Goal: Transaction & Acquisition: Purchase product/service

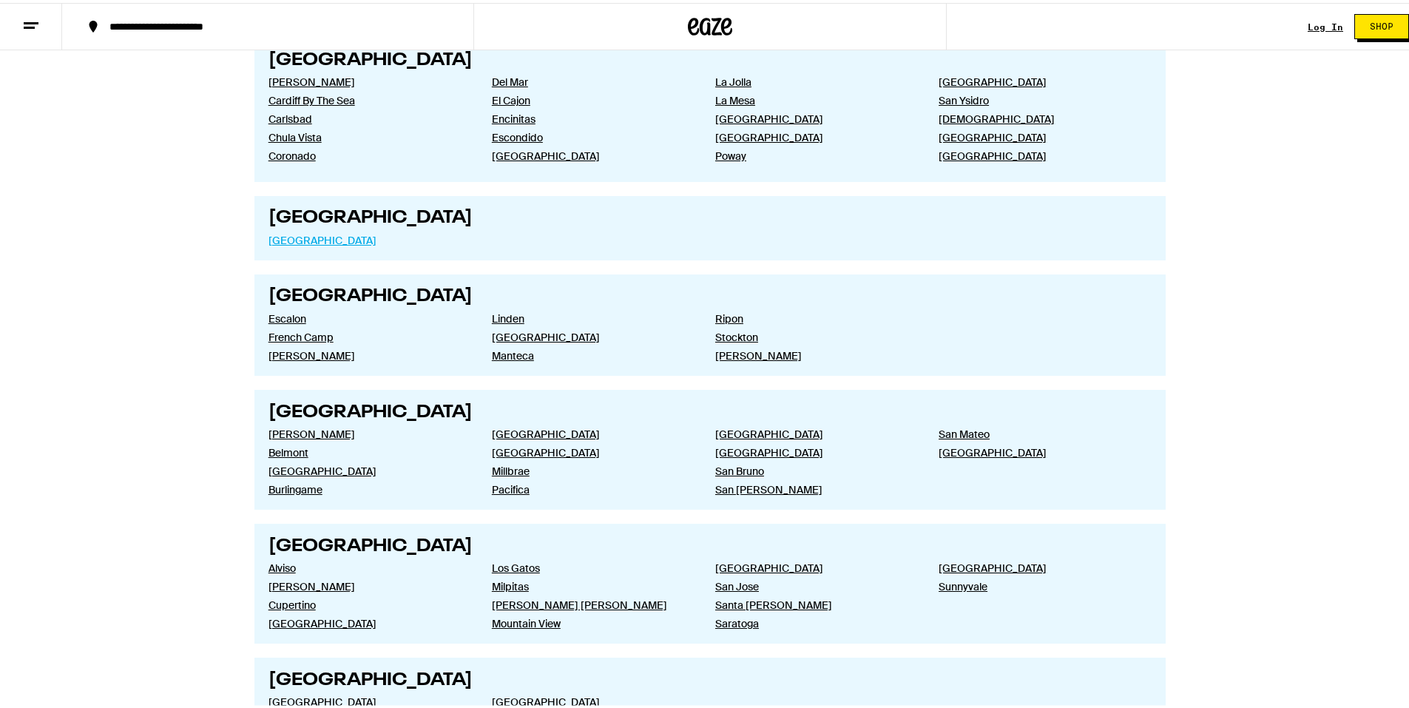
click at [307, 232] on link "San Francisco" at bounding box center [368, 237] width 200 height 13
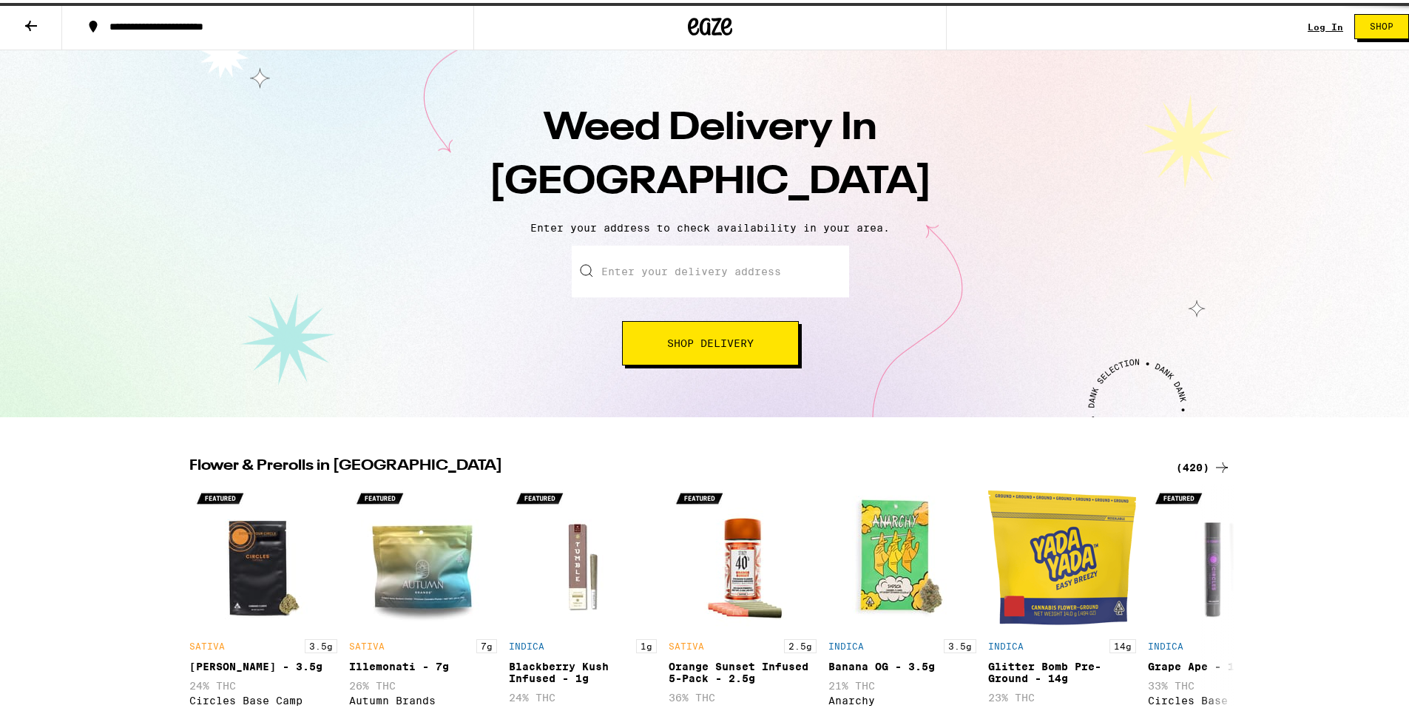
click at [291, 239] on div "Weed Delivery In San Francisco Enter your address to check availability in your…" at bounding box center [710, 230] width 1420 height 367
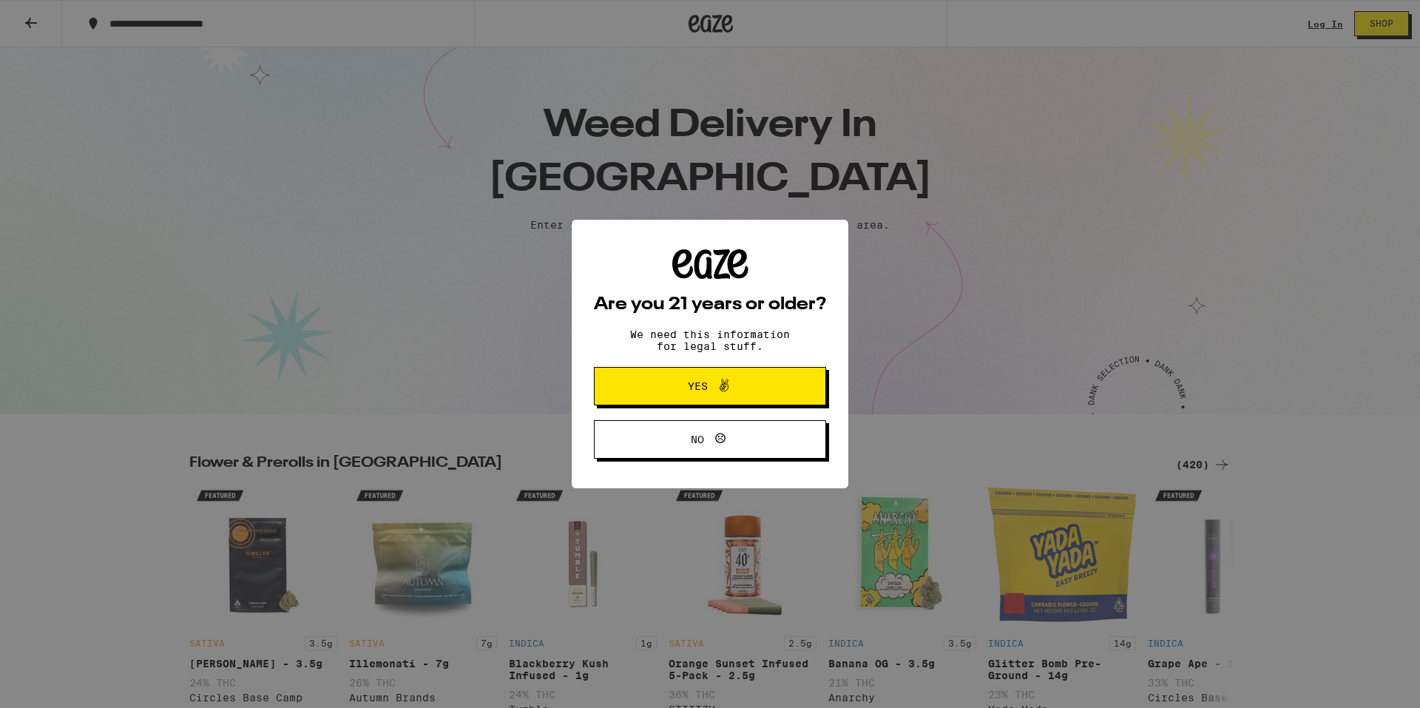
click at [697, 388] on span "Yes" at bounding box center [698, 386] width 20 height 10
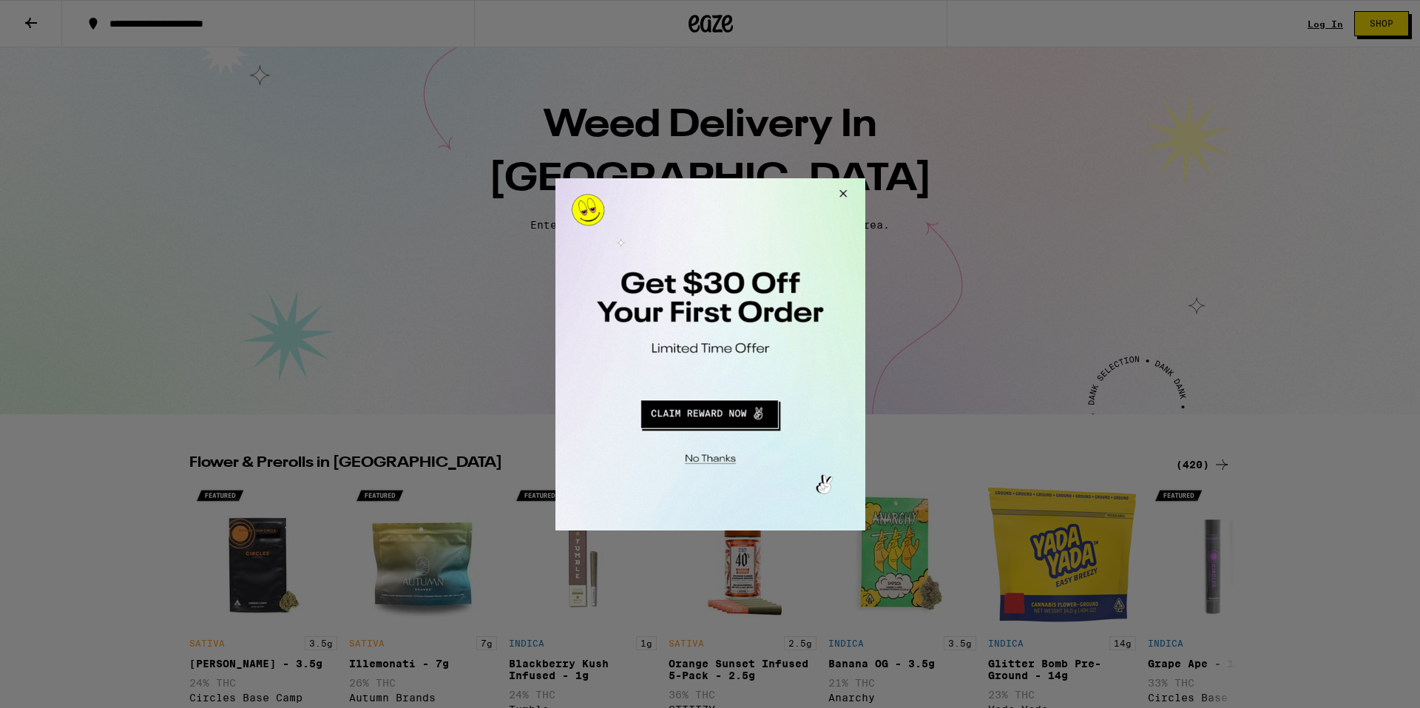
click at [713, 415] on button "Redirect to URL" at bounding box center [708, 412] width 257 height 36
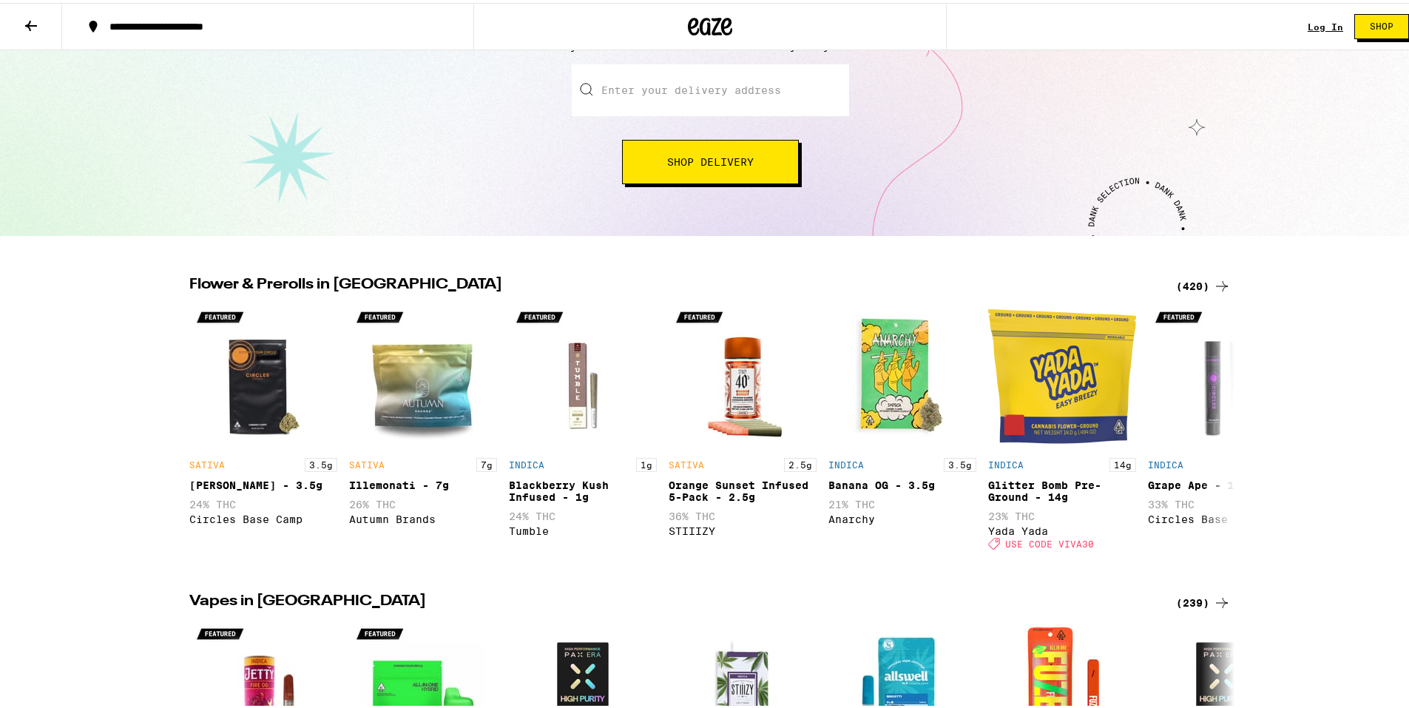
scroll to position [138, 0]
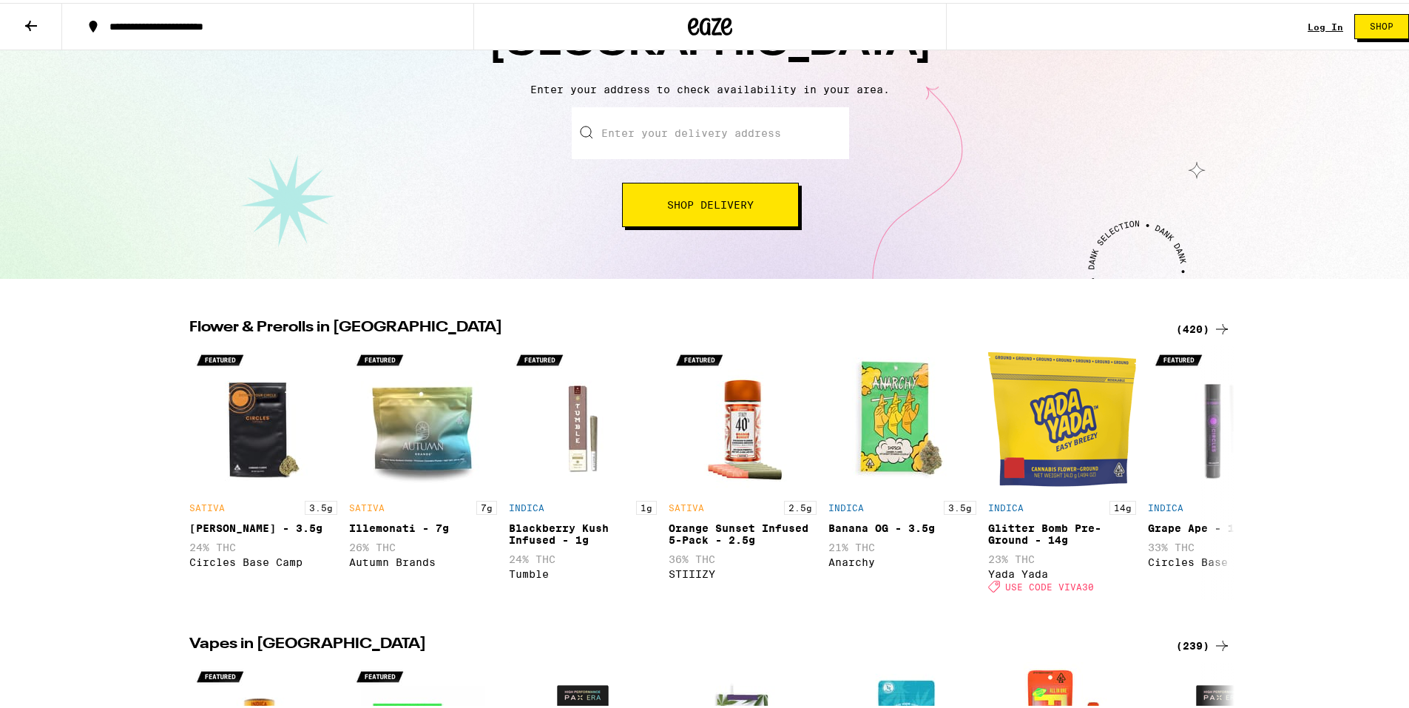
click at [1213, 322] on icon at bounding box center [1222, 326] width 18 height 18
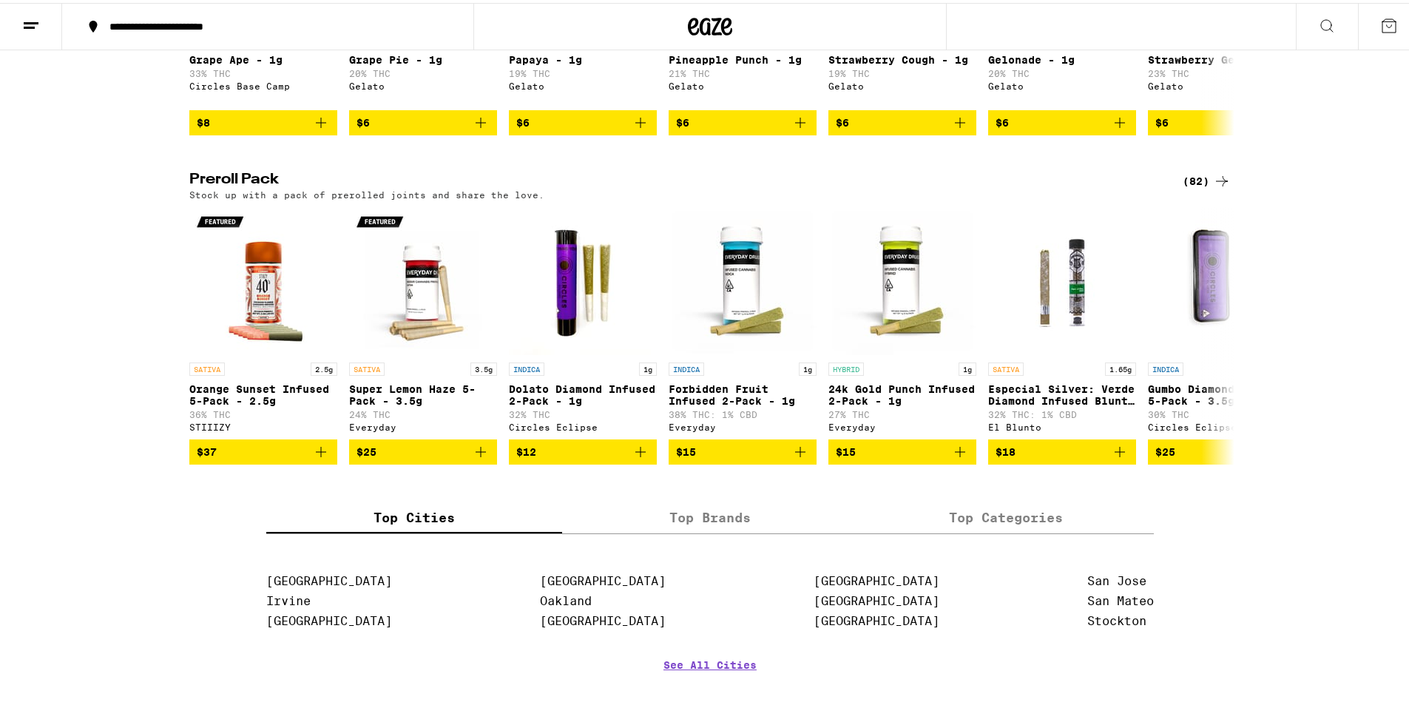
scroll to position [1048, 0]
